Goal: Task Accomplishment & Management: Manage account settings

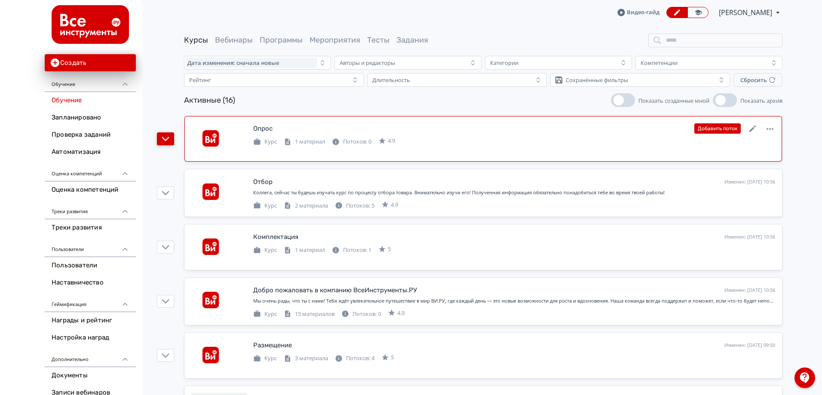
click at [168, 140] on icon "button" at bounding box center [166, 139] width 8 height 8
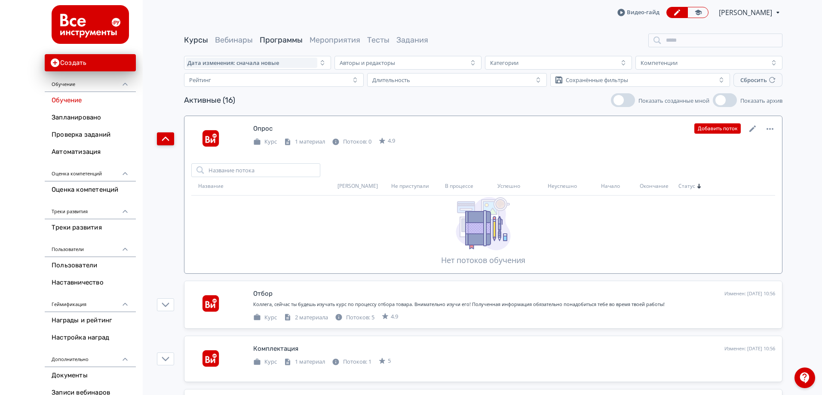
click at [292, 36] on link "Программы" at bounding box center [281, 39] width 43 height 9
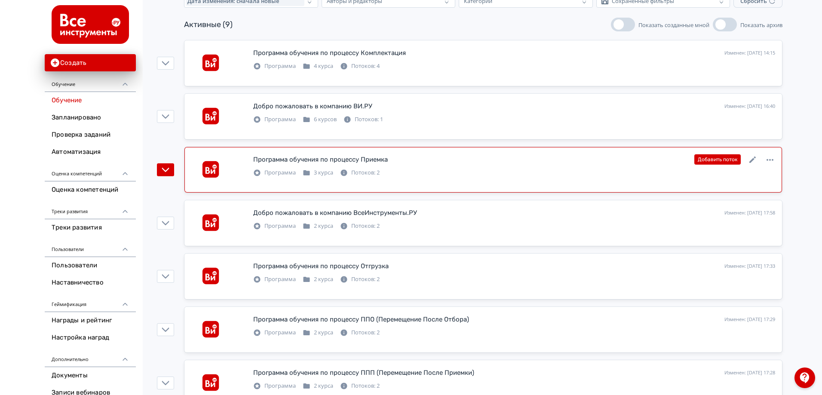
scroll to position [129, 0]
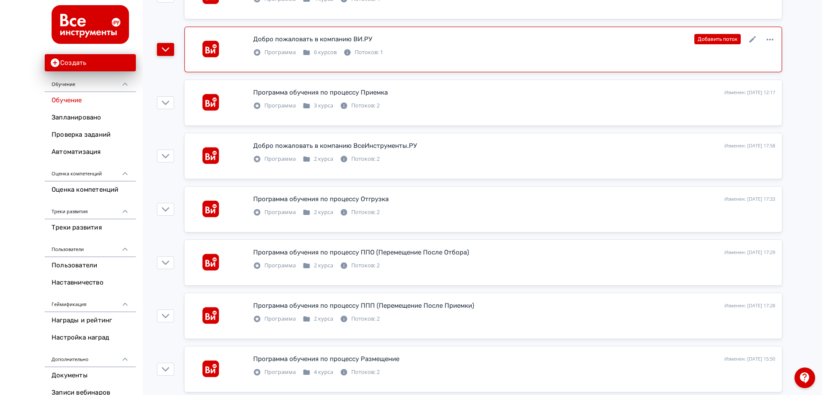
click at [169, 47] on icon "button" at bounding box center [166, 50] width 8 height 8
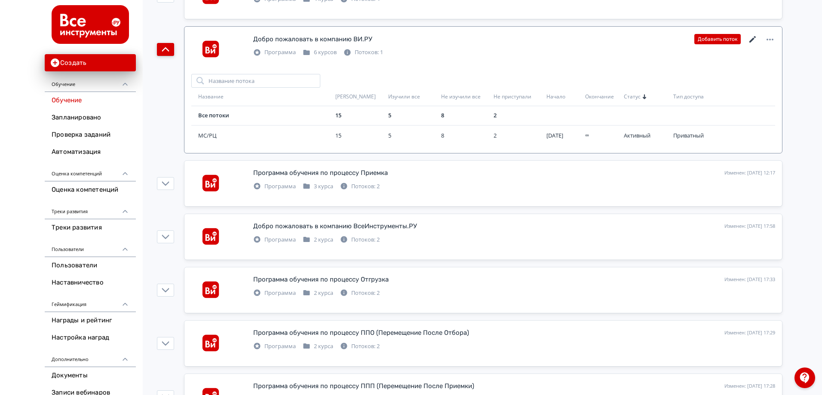
click at [753, 39] on icon at bounding box center [752, 39] width 6 height 6
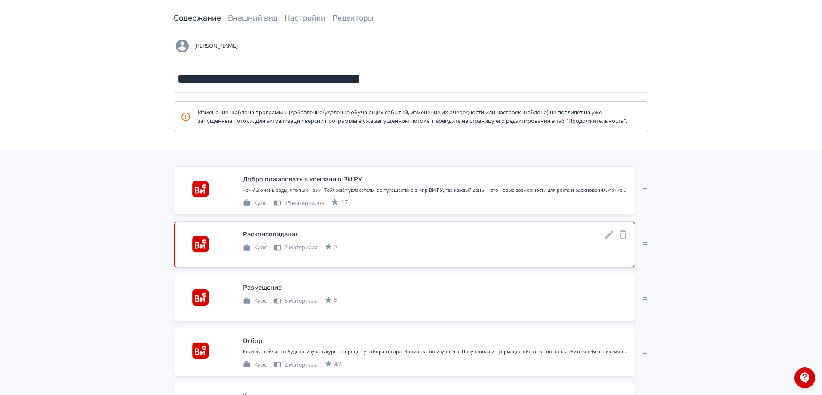
scroll to position [180, 0]
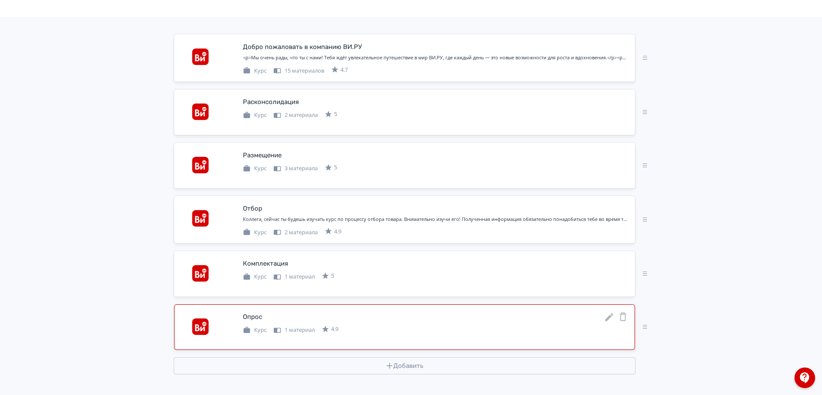
click at [490, 314] on div "Опрос" at bounding box center [435, 316] width 385 height 11
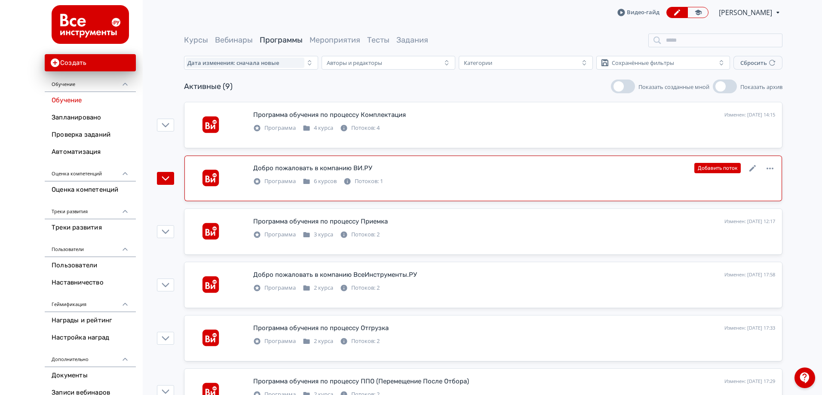
click at [559, 173] on div "Добро пожаловать в компанию ВИ.РУ Изменен: [DATE] 16:40 Добавить поток" at bounding box center [514, 167] width 522 height 11
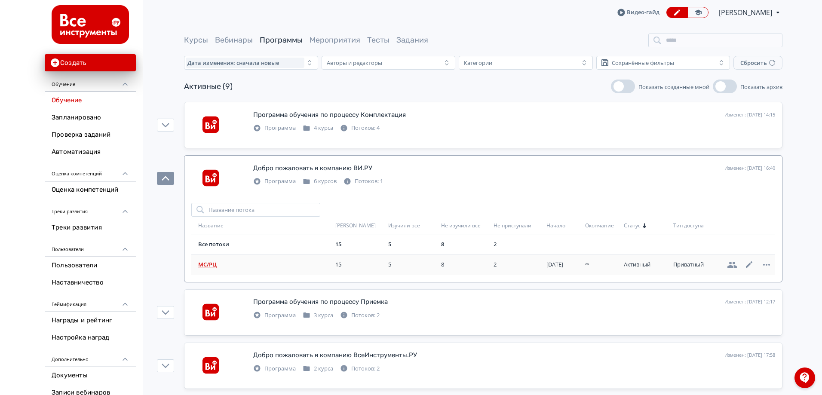
click at [211, 267] on span "МС/РЦ" at bounding box center [265, 264] width 134 height 9
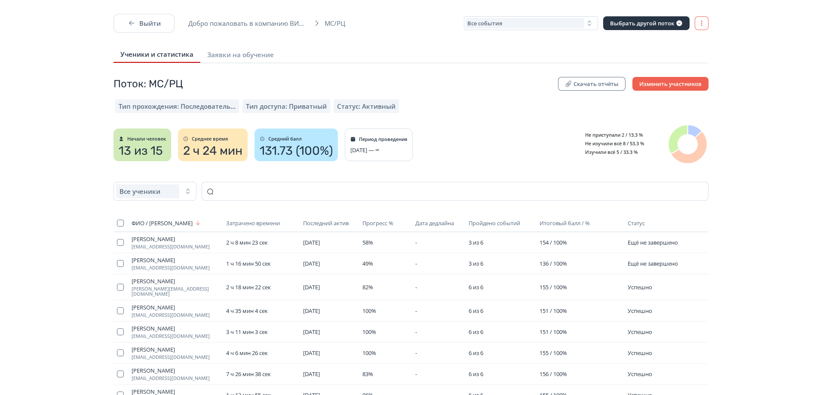
click at [700, 28] on button "button" at bounding box center [702, 23] width 14 height 14
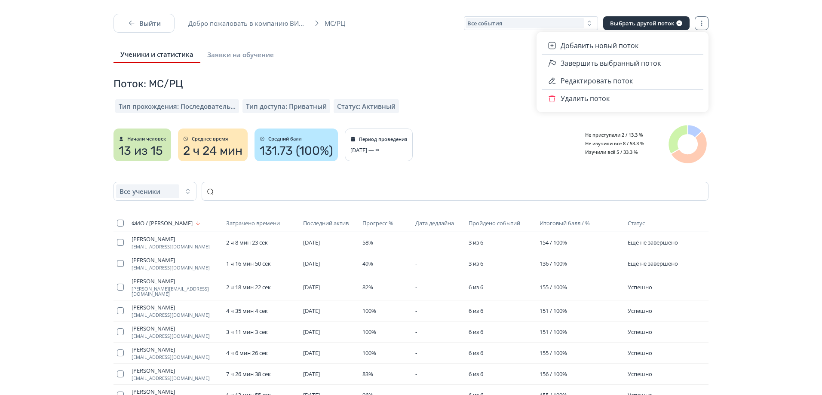
click at [797, 34] on div "Выйти Добро пожаловать в компанию ВИ... МС/РЦ Все события Выбрать другой поток …" at bounding box center [411, 211] width 822 height 395
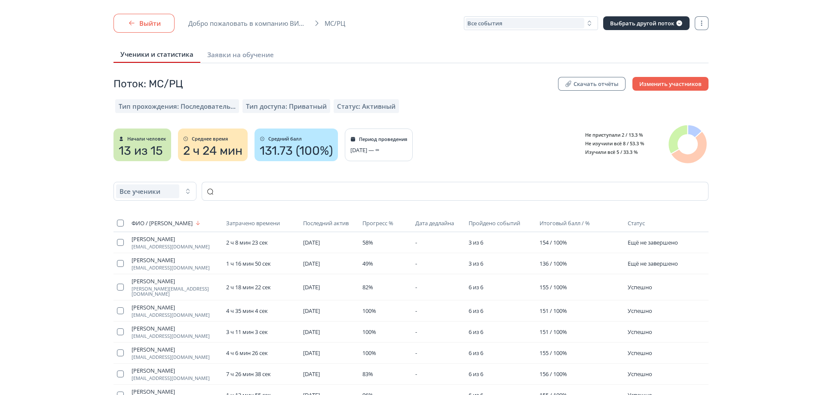
click at [138, 17] on button "Выйти" at bounding box center [143, 23] width 61 height 19
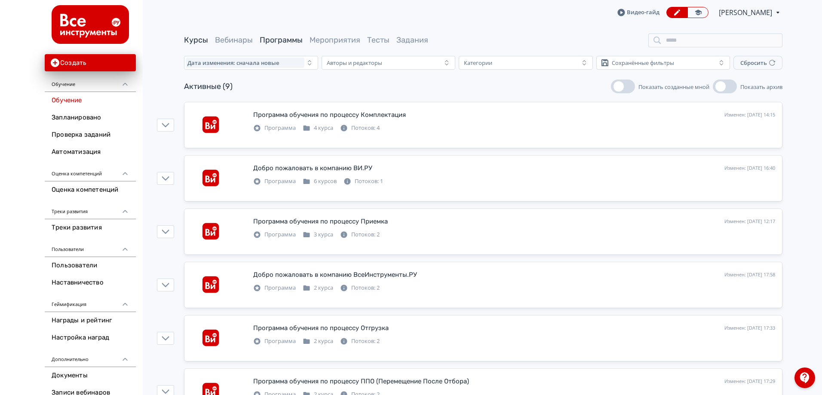
click at [200, 42] on link "Курсы" at bounding box center [196, 39] width 24 height 9
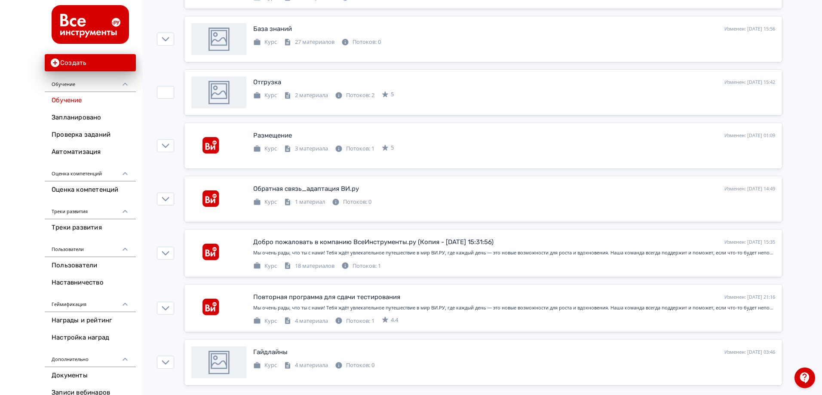
scroll to position [592, 0]
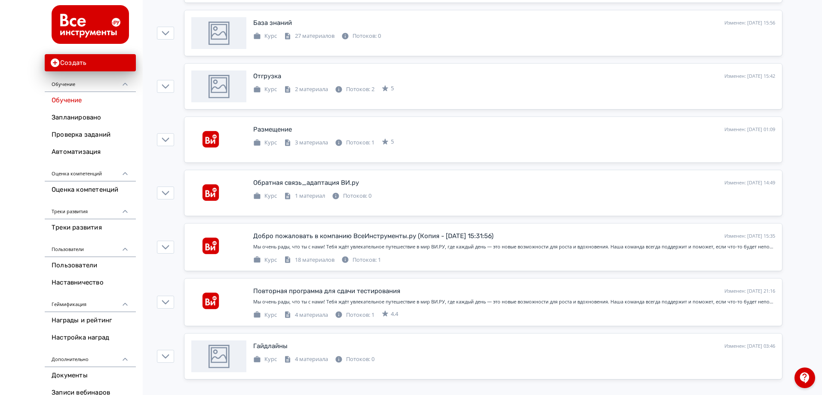
click at [163, 196] on icon "button" at bounding box center [166, 193] width 8 height 8
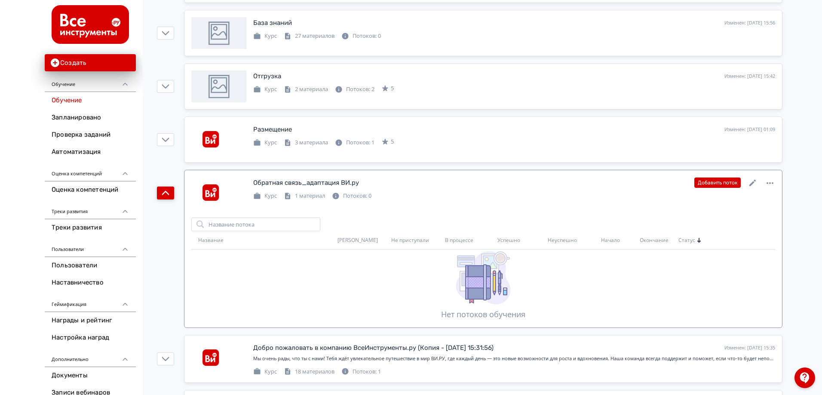
click at [309, 183] on div "Обратная связь_адаптация ВИ.ру" at bounding box center [306, 183] width 106 height 10
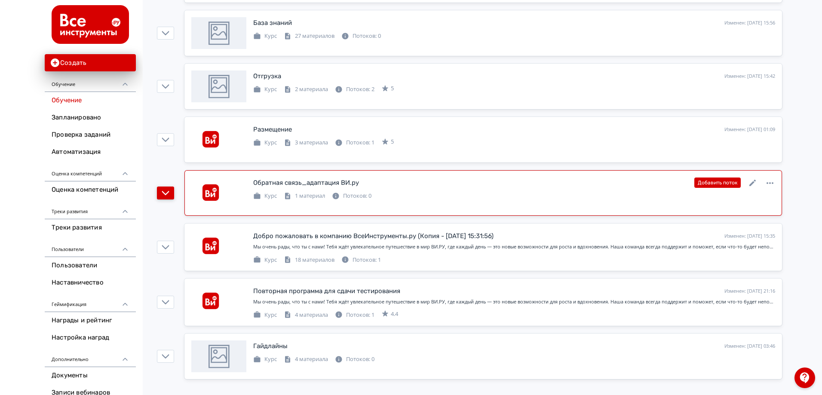
click at [488, 179] on div "Обратная связь_адаптация ВИ.ру Изменен: [DATE] 14:49 Добавить поток" at bounding box center [514, 182] width 522 height 11
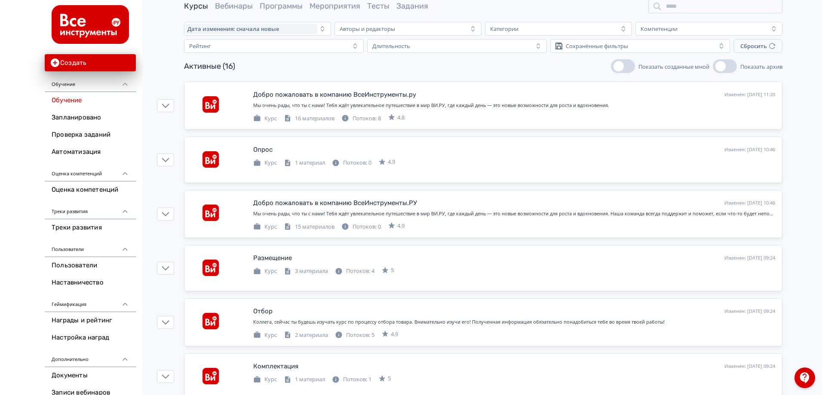
scroll to position [0, 0]
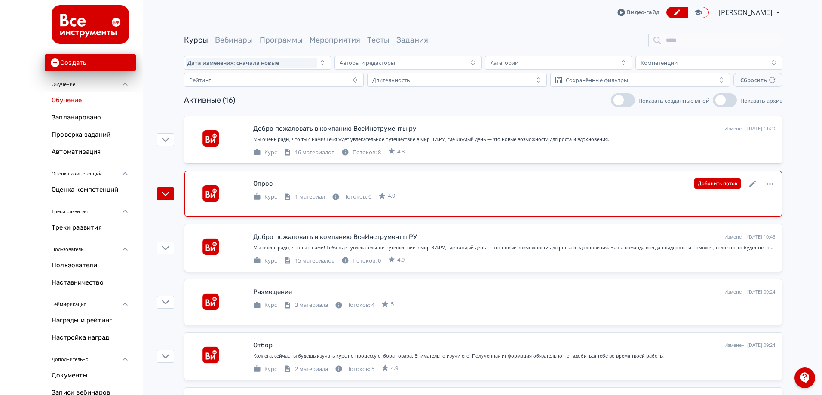
click at [310, 187] on div "Опрос Изменен: [DATE] 10:46 Добавить поток" at bounding box center [514, 183] width 522 height 11
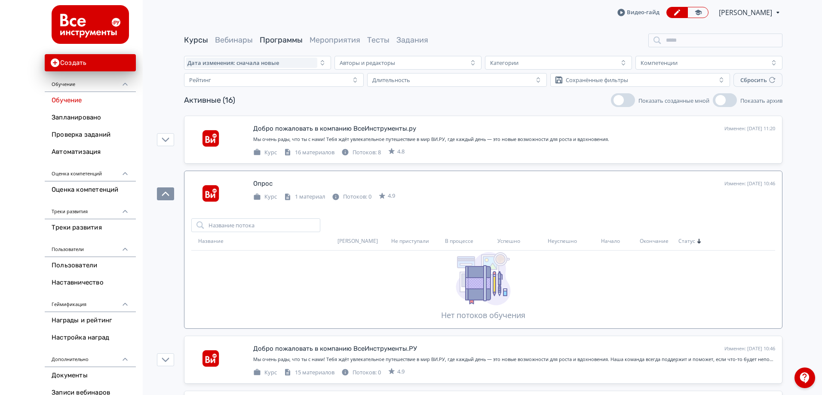
click at [294, 40] on link "Программы" at bounding box center [281, 39] width 43 height 9
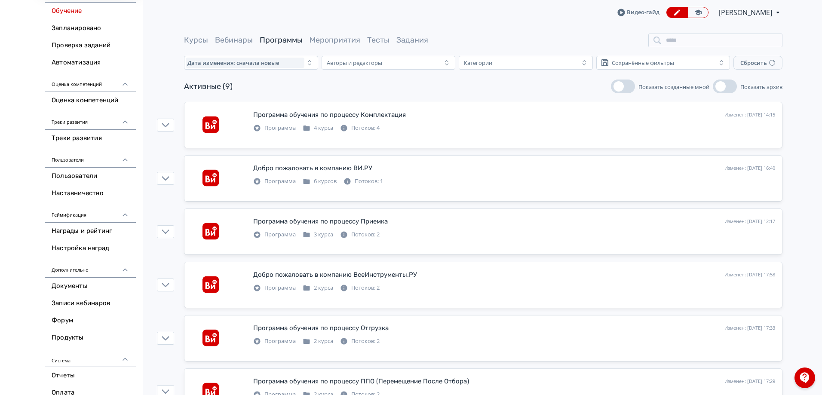
scroll to position [6, 0]
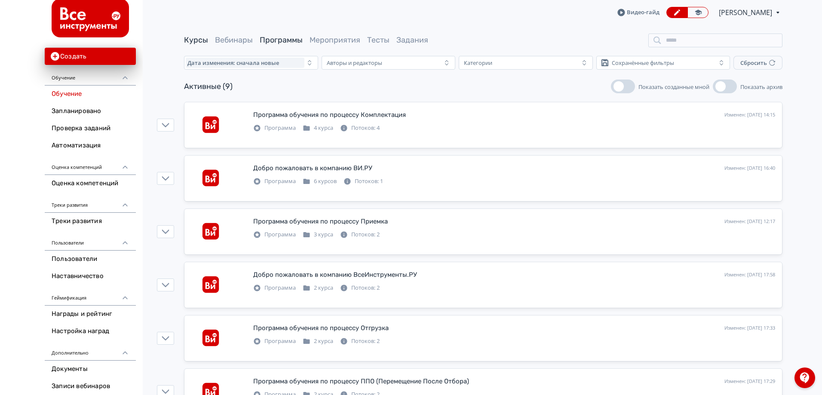
click at [199, 41] on link "Курсы" at bounding box center [196, 39] width 24 height 9
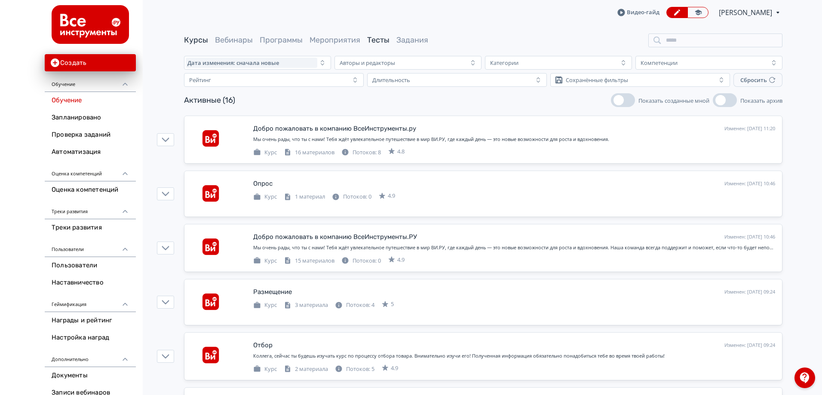
click at [373, 42] on link "Тесты" at bounding box center [378, 39] width 22 height 9
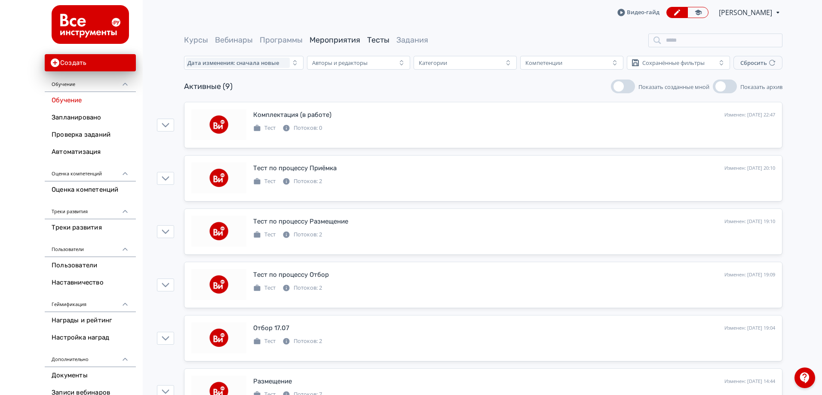
click at [355, 39] on link "Мероприятия" at bounding box center [334, 39] width 51 height 9
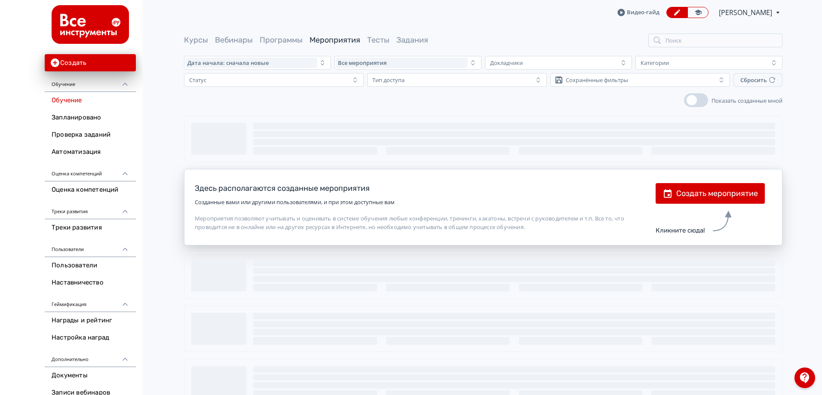
click at [285, 46] on div "Курсы Вебинары Программы Мероприятия Тесты Задания Поиск" at bounding box center [483, 41] width 598 height 14
click at [289, 43] on link "Программы" at bounding box center [281, 39] width 43 height 9
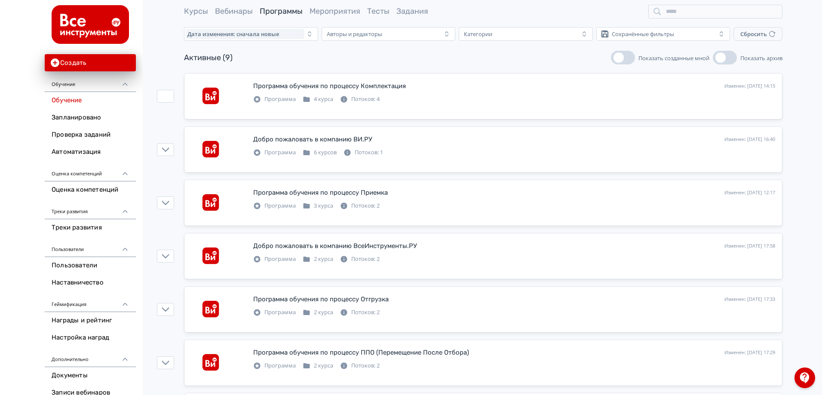
scroll to position [43, 0]
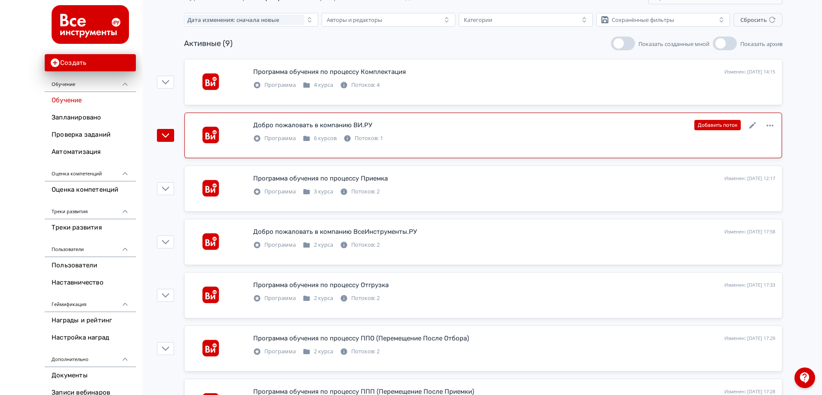
click at [342, 126] on div "Добро пожаловать в компанию ВИ.РУ" at bounding box center [312, 125] width 119 height 10
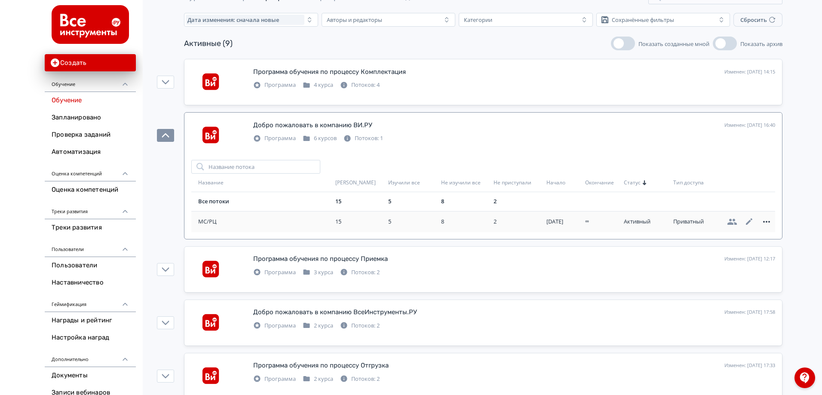
click at [766, 221] on icon at bounding box center [766, 221] width 7 height 2
click at [233, 224] on div "Завершить обучение Удалить" at bounding box center [412, 197] width 825 height 395
click at [208, 223] on span "МС/РЦ" at bounding box center [265, 221] width 134 height 9
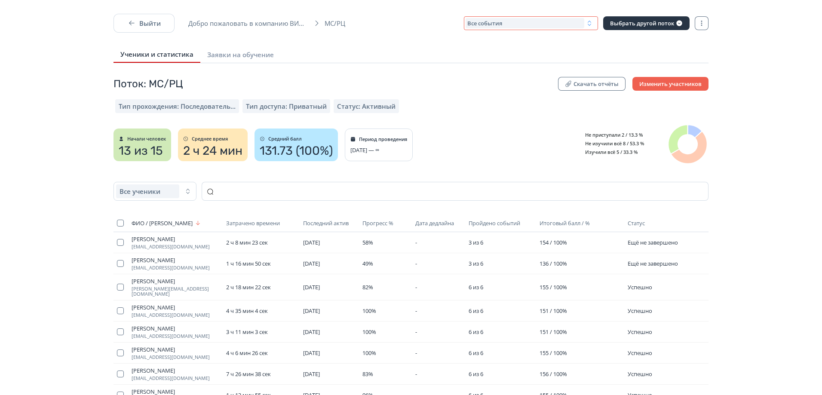
click at [563, 22] on div "Все события" at bounding box center [524, 23] width 119 height 10
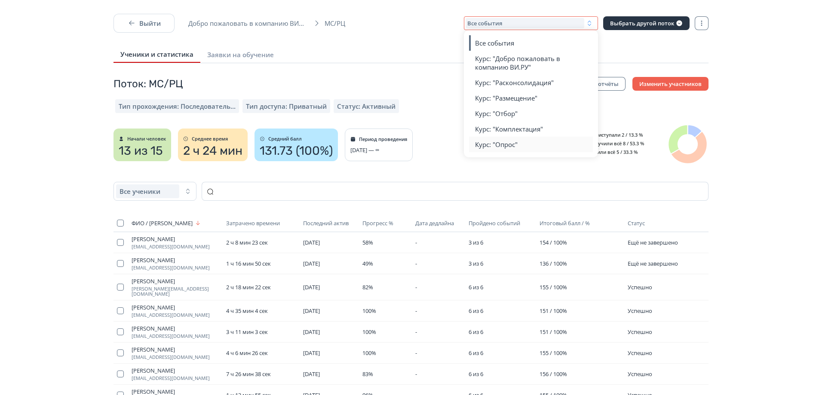
click at [533, 147] on button "Курс: "Опрос"" at bounding box center [531, 144] width 113 height 15
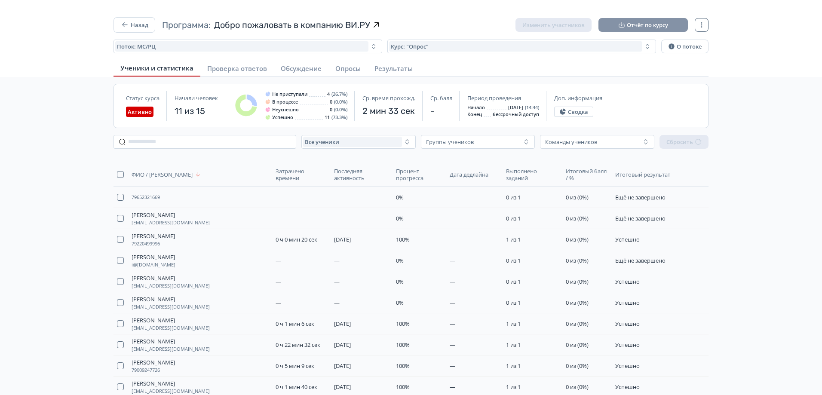
click at [671, 28] on button "Отчёт по курсу" at bounding box center [642, 25] width 89 height 14
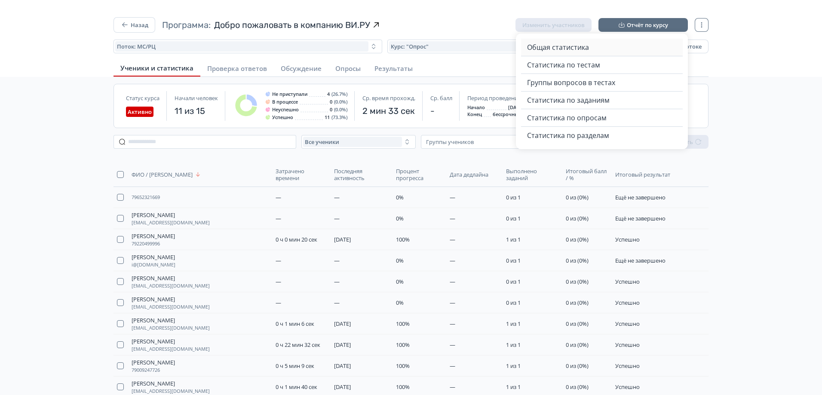
click at [612, 52] on button "Общая статистика" at bounding box center [602, 47] width 150 height 17
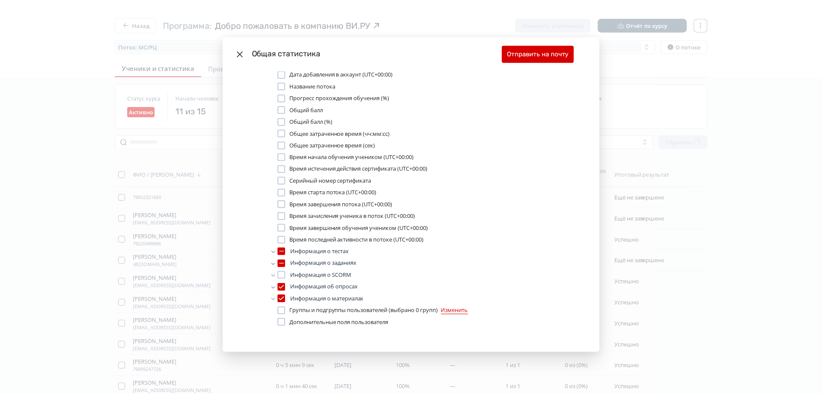
scroll to position [9, 0]
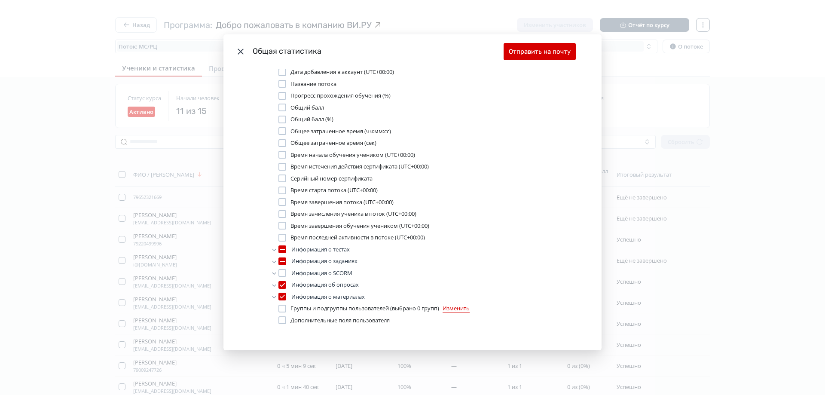
click at [696, 125] on div "Общая статистика Отправить на почту Какие данные выгружаем в таблицу? ID Пользо…" at bounding box center [412, 197] width 825 height 395
